Goal: Information Seeking & Learning: Learn about a topic

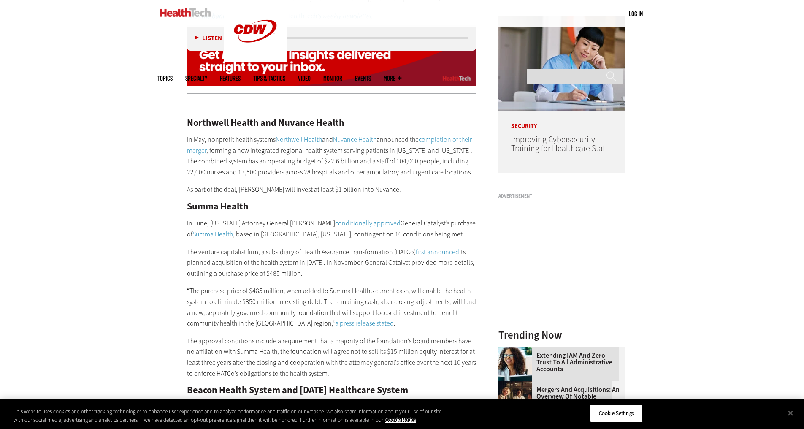
click at [239, 252] on p "The venture capitalist firm, a subsidiary of Health Assurance Transformation (H…" at bounding box center [332, 263] width 290 height 33
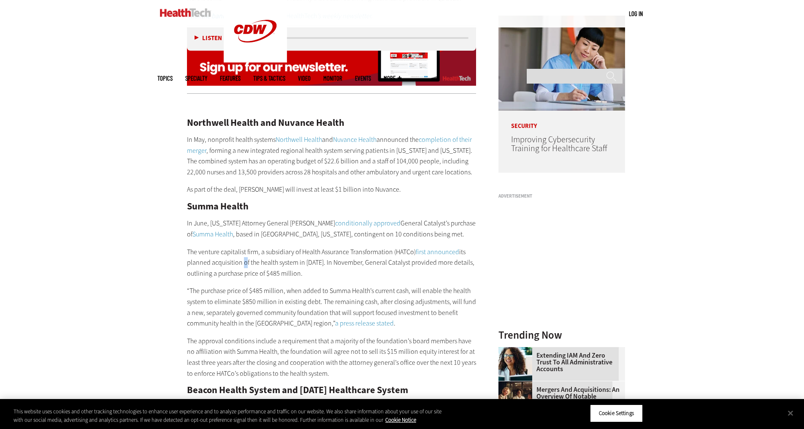
click at [239, 252] on p "The venture capitalist firm, a subsidiary of Health Assurance Transformation (H…" at bounding box center [332, 263] width 290 height 33
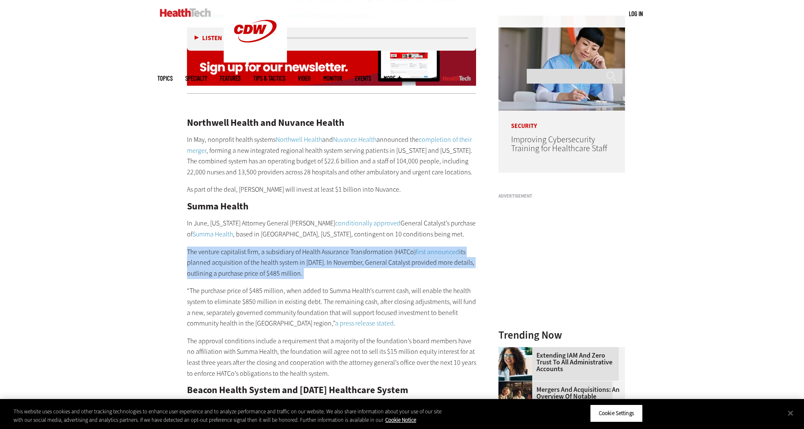
click at [239, 252] on p "The venture capitalist firm, a subsidiary of Health Assurance Transformation (H…" at bounding box center [332, 263] width 290 height 33
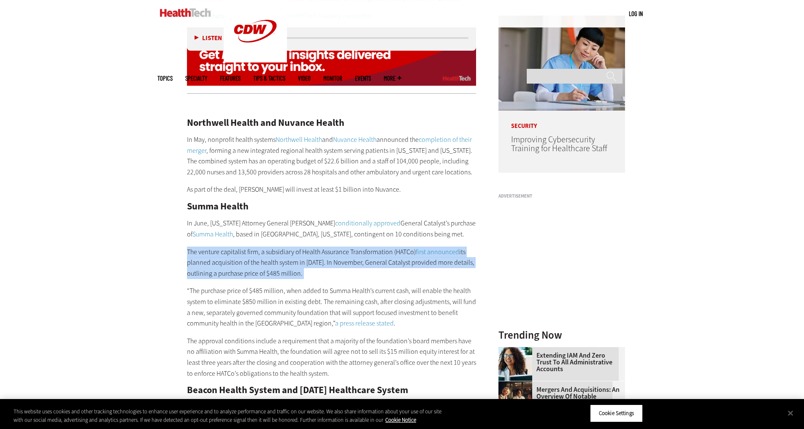
click at [263, 250] on p "The venture capitalist firm, a subsidiary of Health Assurance Transformation (H…" at bounding box center [332, 263] width 290 height 33
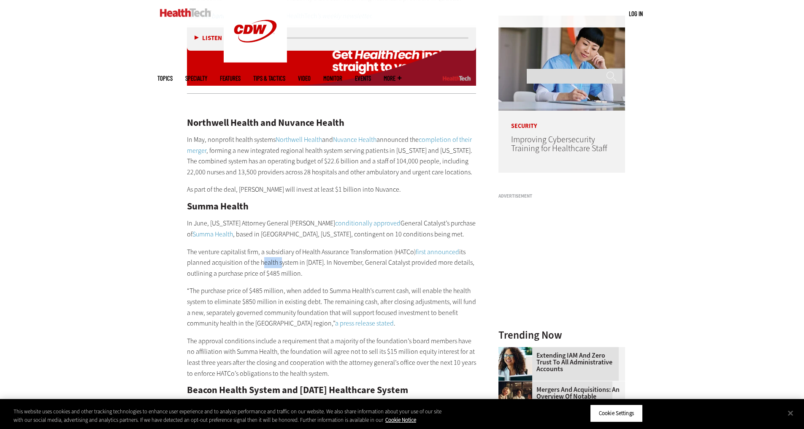
click at [263, 250] on p "The venture capitalist firm, a subsidiary of Health Assurance Transformation (H…" at bounding box center [332, 263] width 290 height 33
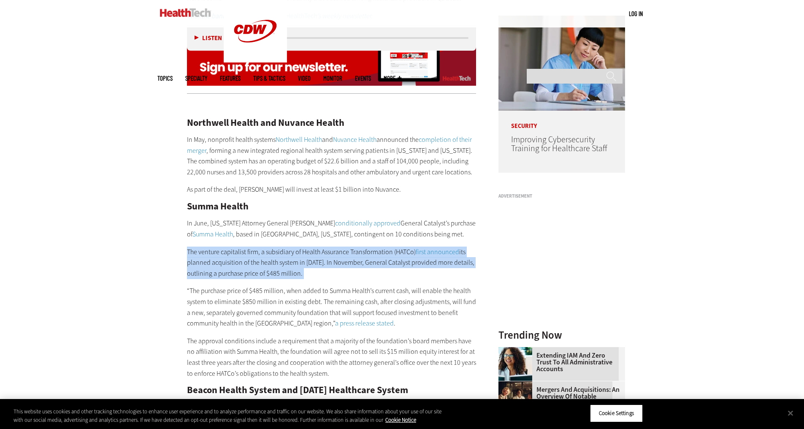
click at [263, 250] on p "The venture capitalist firm, a subsidiary of Health Assurance Transformation (H…" at bounding box center [332, 263] width 290 height 33
click at [231, 247] on p "The venture capitalist firm, a subsidiary of Health Assurance Transformation (H…" at bounding box center [332, 263] width 290 height 33
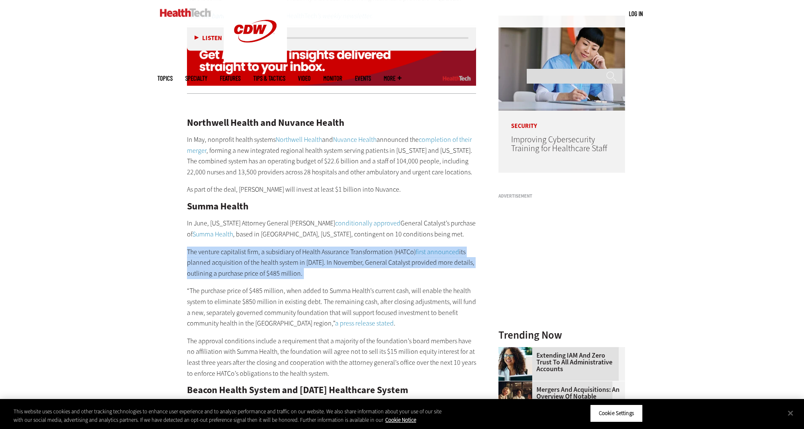
click at [231, 247] on p "The venture capitalist firm, a subsidiary of Health Assurance Transformation (H…" at bounding box center [332, 263] width 290 height 33
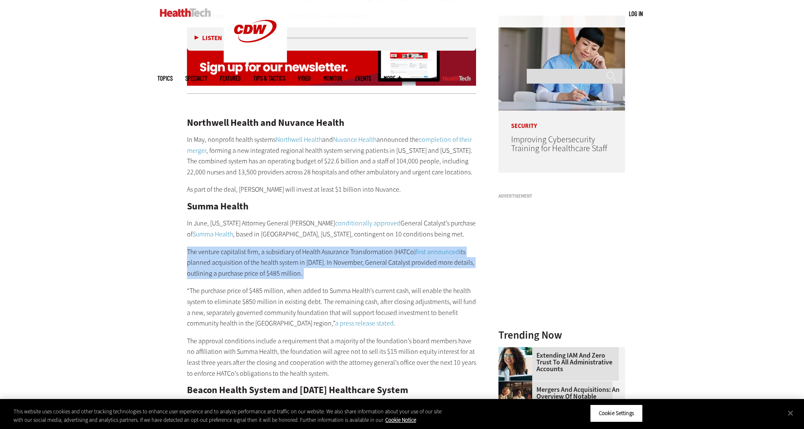
click at [223, 249] on p "The venture capitalist firm, a subsidiary of Health Assurance Transformation (H…" at bounding box center [332, 263] width 290 height 33
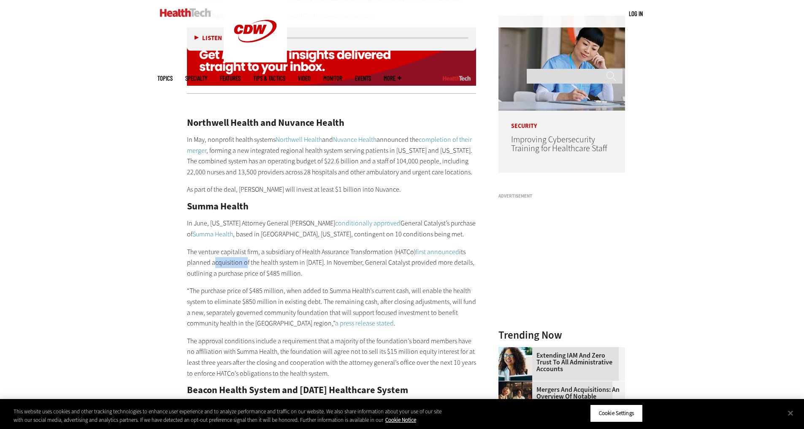
click at [223, 249] on p "The venture capitalist firm, a subsidiary of Health Assurance Transformation (H…" at bounding box center [332, 263] width 290 height 33
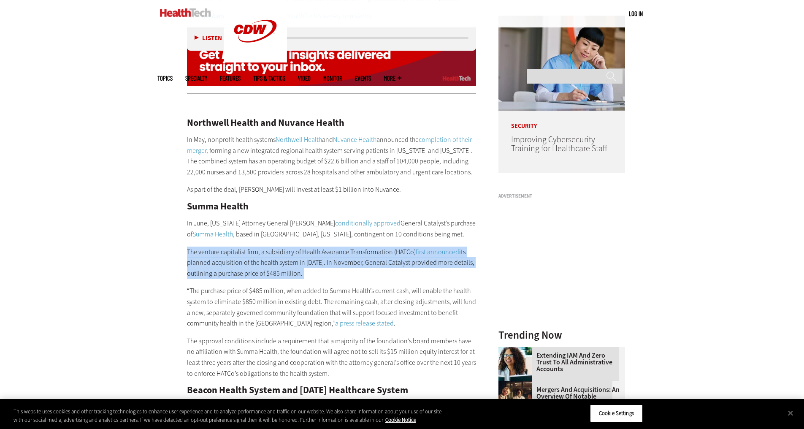
click at [223, 249] on p "The venture capitalist firm, a subsidiary of Health Assurance Transformation (H…" at bounding box center [332, 263] width 290 height 33
click at [236, 261] on p "The venture capitalist firm, a subsidiary of Health Assurance Transformation (H…" at bounding box center [332, 263] width 290 height 33
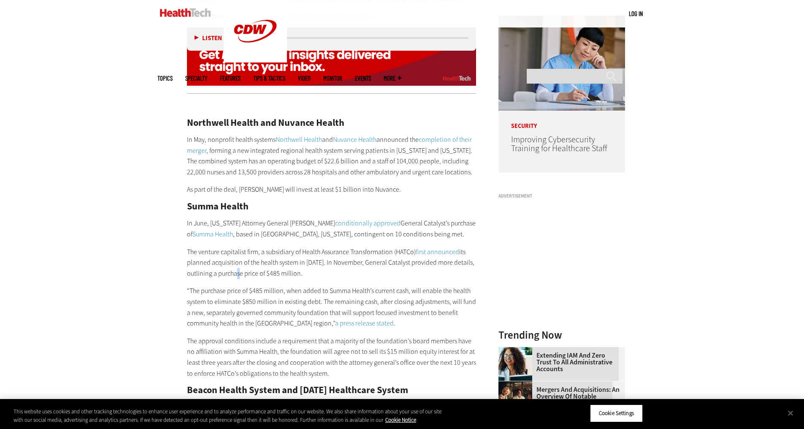
click at [236, 261] on p "The venture capitalist firm, a subsidiary of Health Assurance Transformation (H…" at bounding box center [332, 263] width 290 height 33
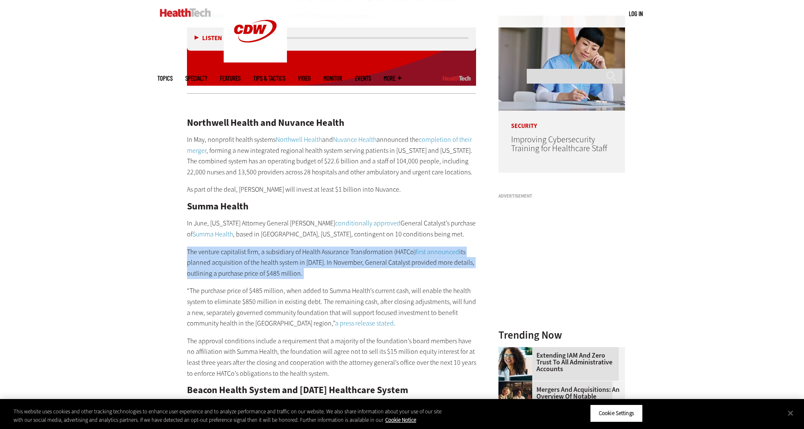
click at [236, 261] on p "The venture capitalist firm, a subsidiary of Health Assurance Transformation (H…" at bounding box center [332, 263] width 290 height 33
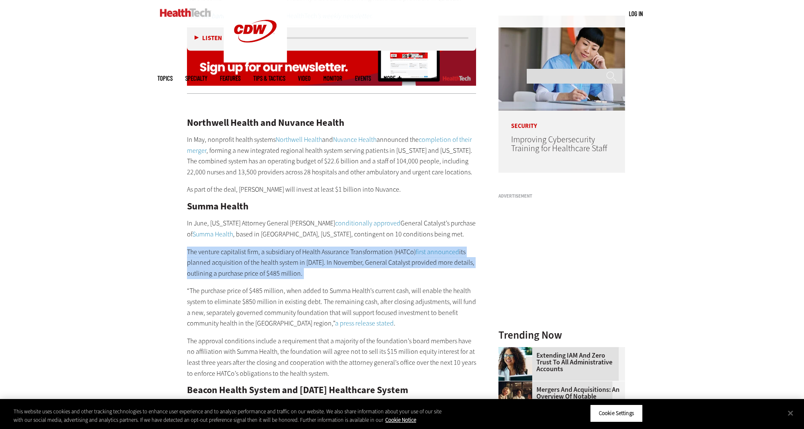
click at [215, 251] on p "The venture capitalist firm, a subsidiary of Health Assurance Transformation (H…" at bounding box center [332, 263] width 290 height 33
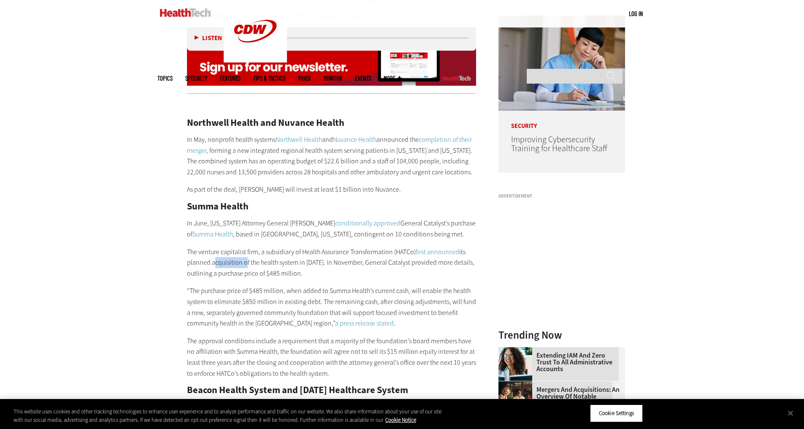
click at [215, 251] on p "The venture capitalist firm, a subsidiary of Health Assurance Transformation (H…" at bounding box center [332, 263] width 290 height 33
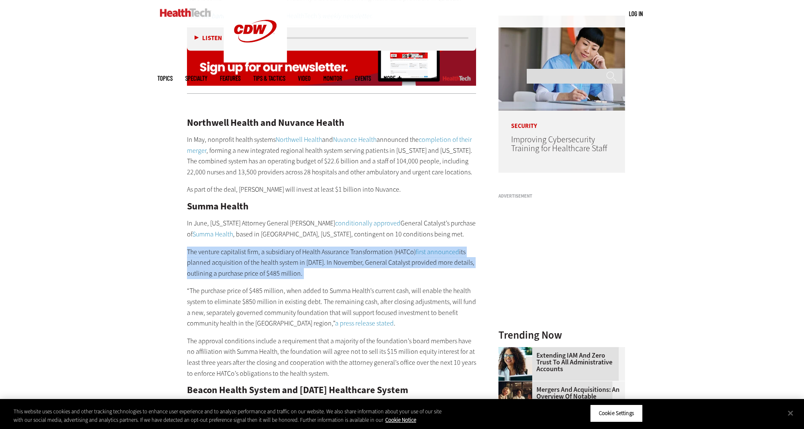
click at [215, 251] on p "The venture capitalist firm, a subsidiary of Health Assurance Transformation (H…" at bounding box center [332, 263] width 290 height 33
click at [242, 247] on p "The venture capitalist firm, a subsidiary of Health Assurance Transformation (H…" at bounding box center [332, 263] width 290 height 33
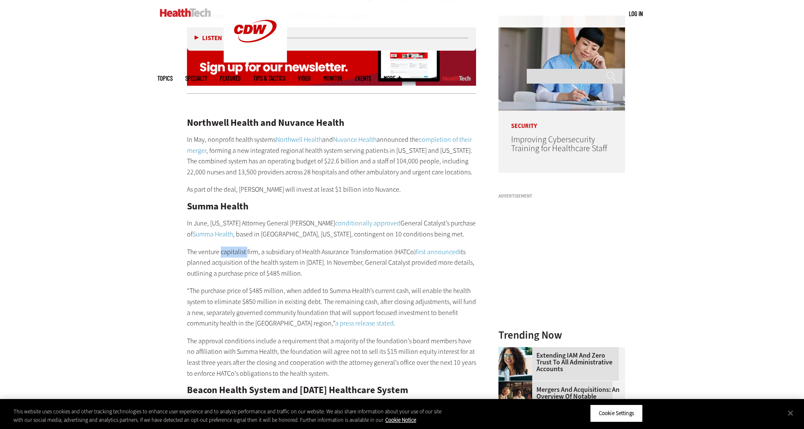
click at [242, 247] on p "The venture capitalist firm, a subsidiary of Health Assurance Transformation (H…" at bounding box center [332, 263] width 290 height 33
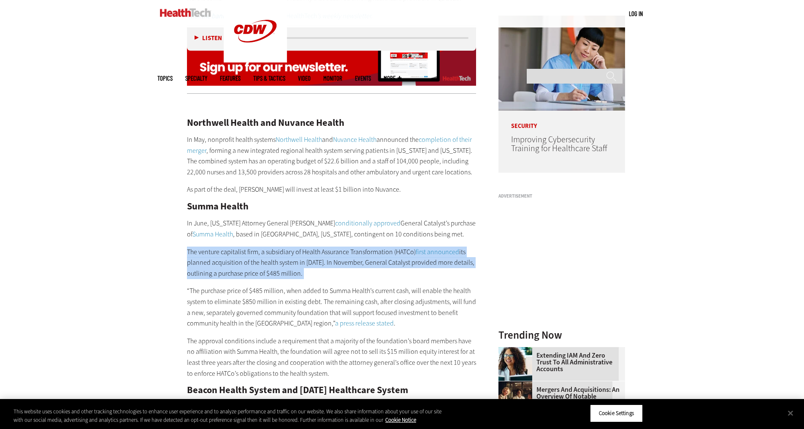
click at [242, 247] on p "The venture capitalist firm, a subsidiary of Health Assurance Transformation (H…" at bounding box center [332, 263] width 290 height 33
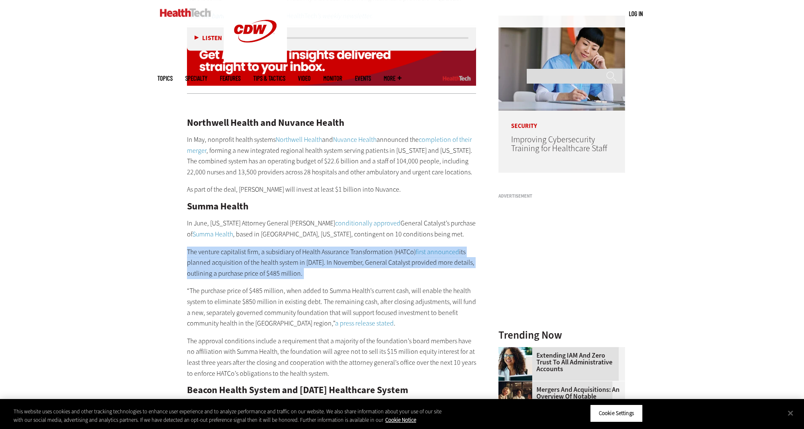
click at [222, 250] on p "The venture capitalist firm, a subsidiary of Health Assurance Transformation (H…" at bounding box center [332, 263] width 290 height 33
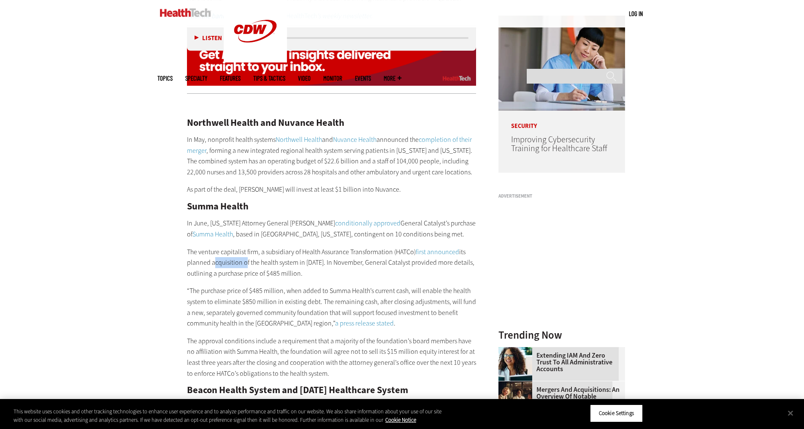
click at [222, 250] on p "The venture capitalist firm, a subsidiary of Health Assurance Transformation (H…" at bounding box center [332, 263] width 290 height 33
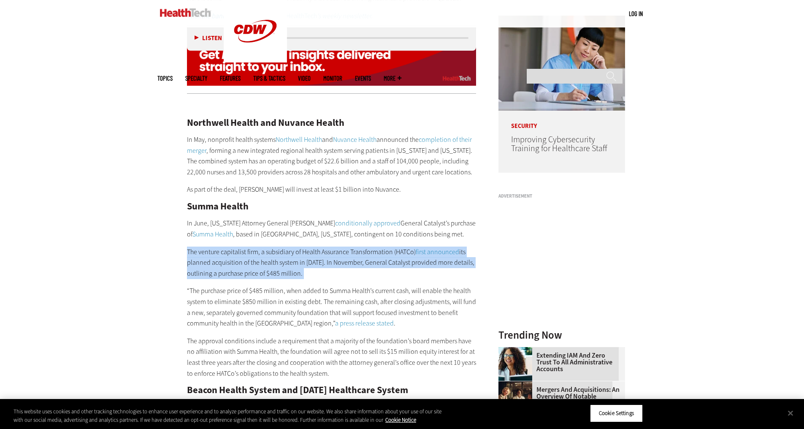
click at [222, 250] on p "The venture capitalist firm, a subsidiary of Health Assurance Transformation (H…" at bounding box center [332, 263] width 290 height 33
click at [243, 263] on p "The venture capitalist firm, a subsidiary of Health Assurance Transformation (H…" at bounding box center [332, 263] width 290 height 33
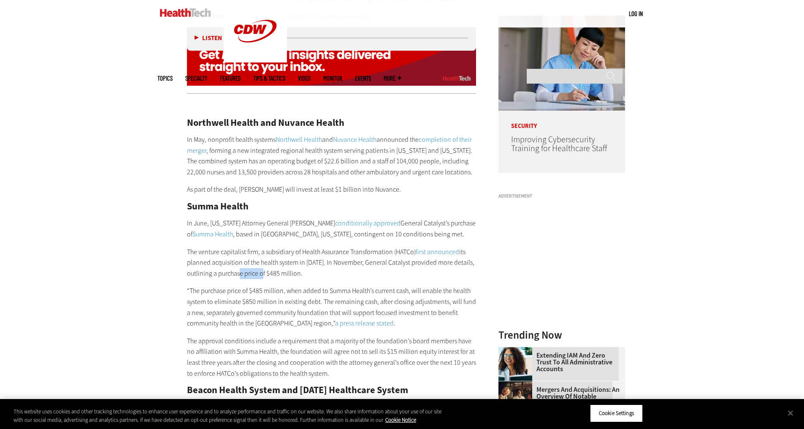
click at [243, 263] on p "The venture capitalist firm, a subsidiary of Health Assurance Transformation (H…" at bounding box center [332, 263] width 290 height 33
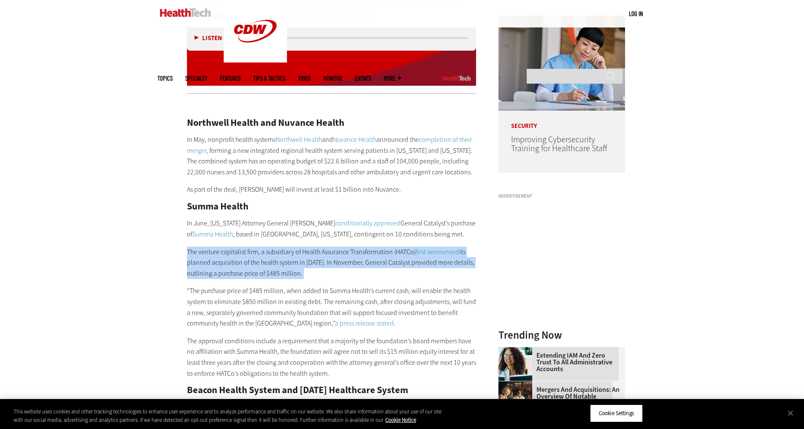
drag, startPoint x: 243, startPoint y: 263, endPoint x: 239, endPoint y: 261, distance: 4.9
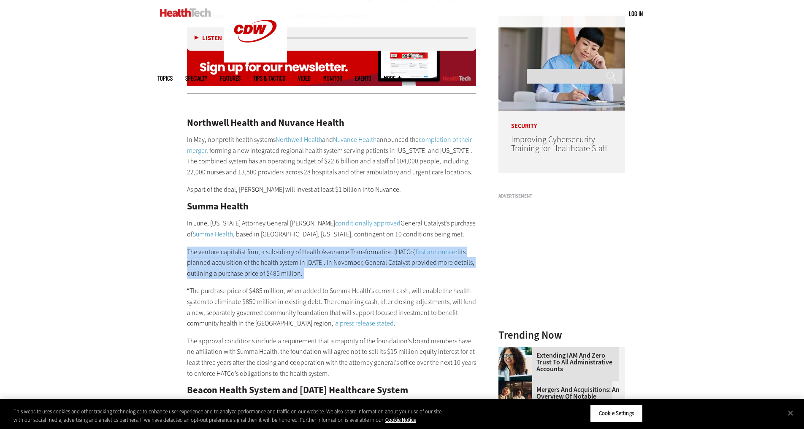
click at [244, 264] on p "The venture capitalist firm, a subsidiary of Health Assurance Transformation (H…" at bounding box center [332, 263] width 290 height 33
click at [217, 251] on p "The venture capitalist firm, a subsidiary of Health Assurance Transformation (H…" at bounding box center [332, 263] width 290 height 33
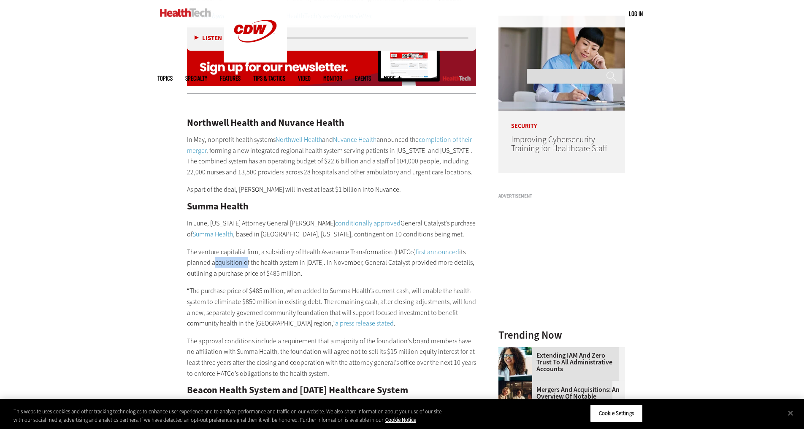
click at [217, 250] on p "The venture capitalist firm, a subsidiary of Health Assurance Transformation (H…" at bounding box center [332, 263] width 290 height 33
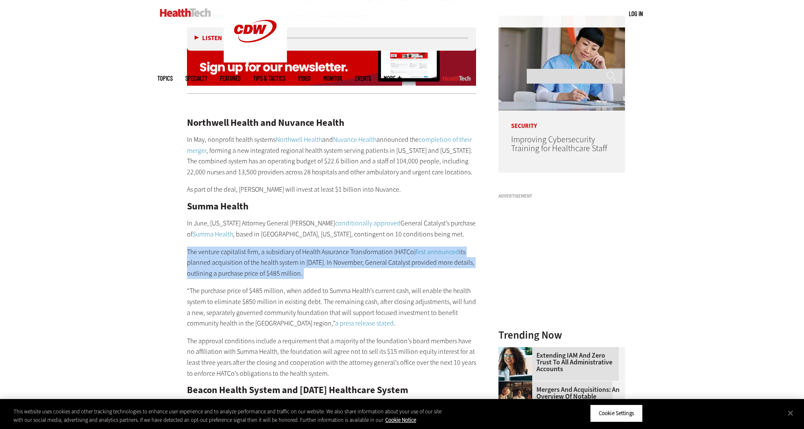
click at [217, 250] on p "The venture capitalist firm, a subsidiary of Health Assurance Transformation (H…" at bounding box center [332, 263] width 290 height 33
click at [243, 247] on p "The venture capitalist firm, a subsidiary of Health Assurance Transformation (H…" at bounding box center [332, 263] width 290 height 33
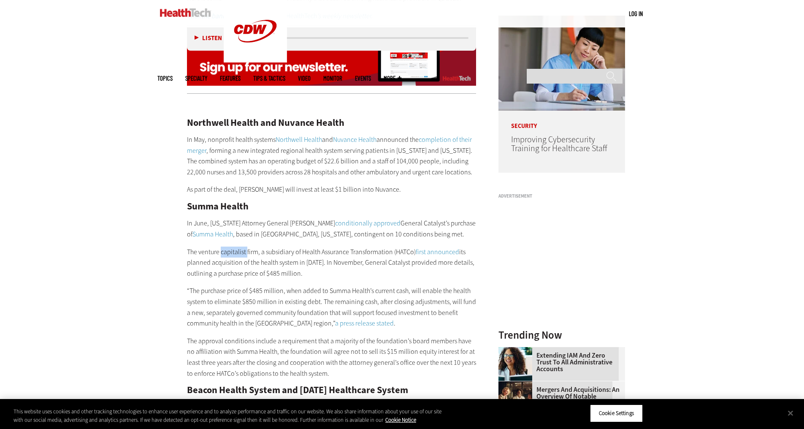
click at [243, 247] on p "The venture capitalist firm, a subsidiary of Health Assurance Transformation (H…" at bounding box center [332, 263] width 290 height 33
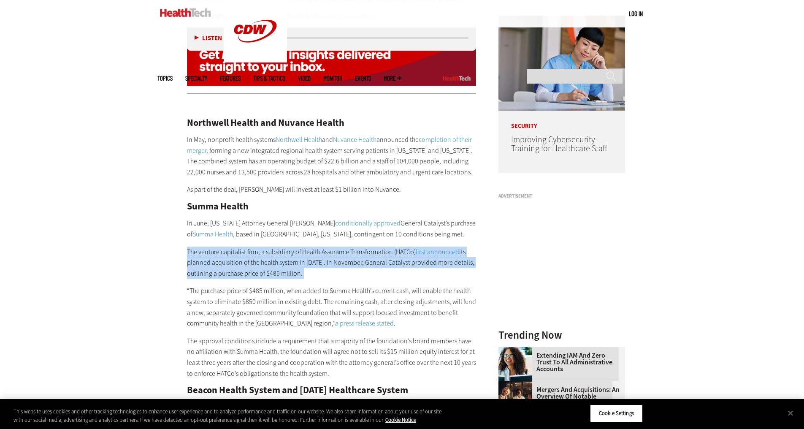
click at [243, 247] on p "The venture capitalist firm, a subsidiary of Health Assurance Transformation (H…" at bounding box center [332, 263] width 290 height 33
click at [239, 253] on p "The venture capitalist firm, a subsidiary of Health Assurance Transformation (H…" at bounding box center [332, 263] width 290 height 33
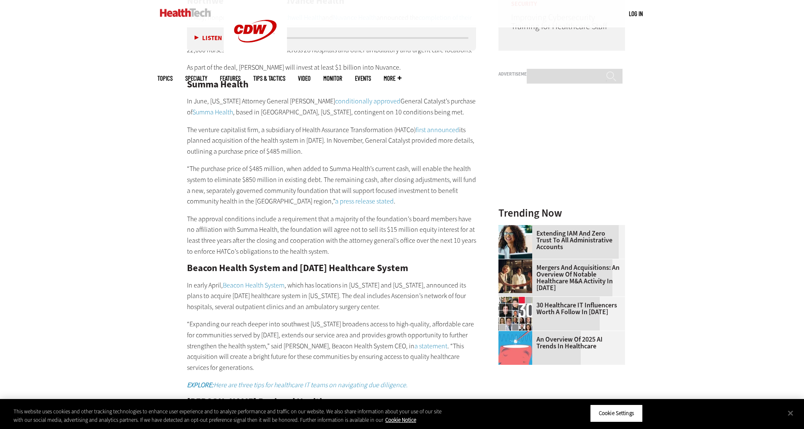
scroll to position [842, 0]
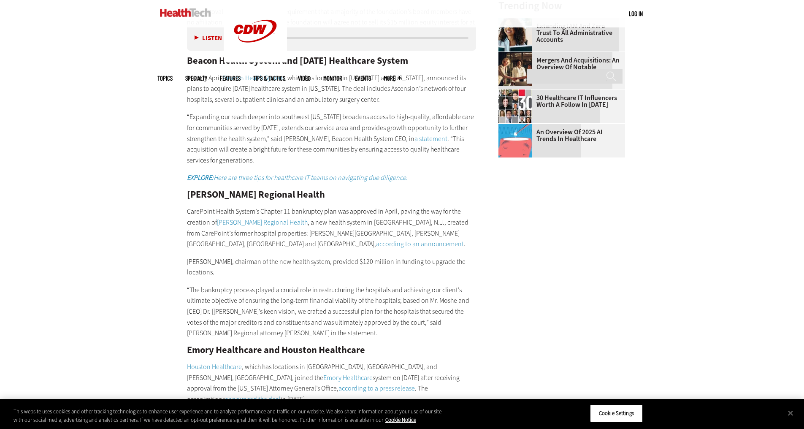
scroll to position [1180, 0]
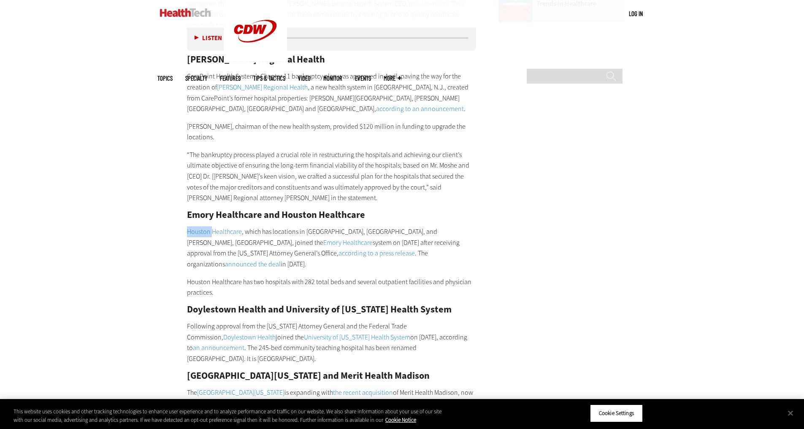
click at [377, 226] on p "Houston Healthcare , which has locations in [GEOGRAPHIC_DATA], [GEOGRAPHIC_DATA…" at bounding box center [332, 247] width 290 height 43
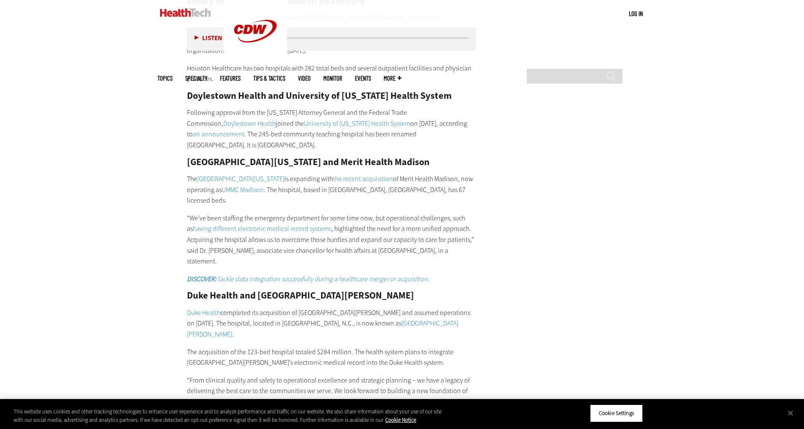
scroll to position [1687, 0]
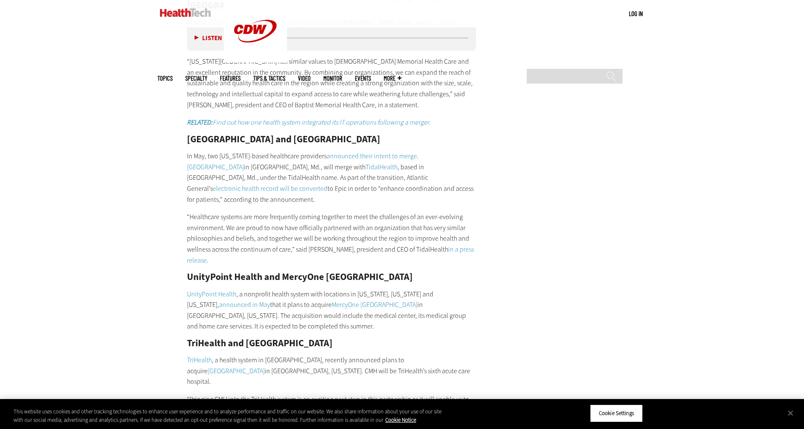
scroll to position [2151, 0]
